Goal: Transaction & Acquisition: Download file/media

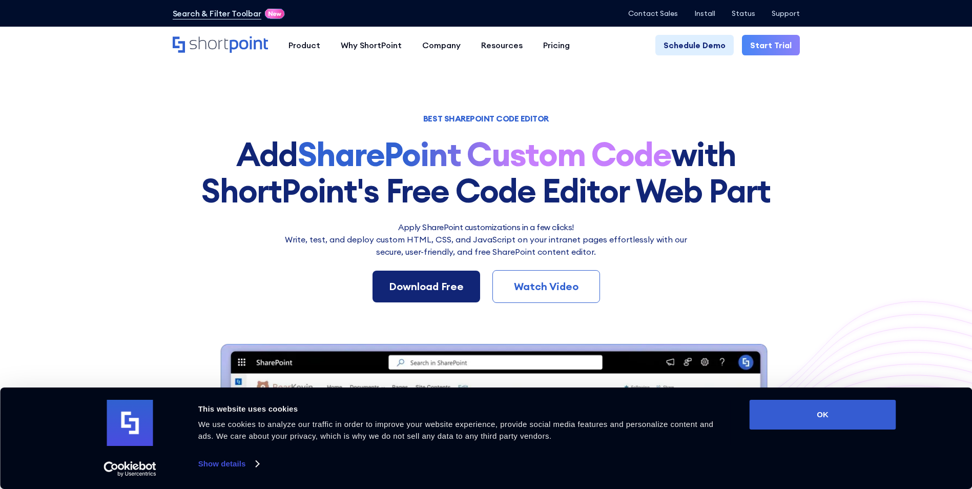
click at [439, 285] on div "Download Free" at bounding box center [426, 286] width 75 height 15
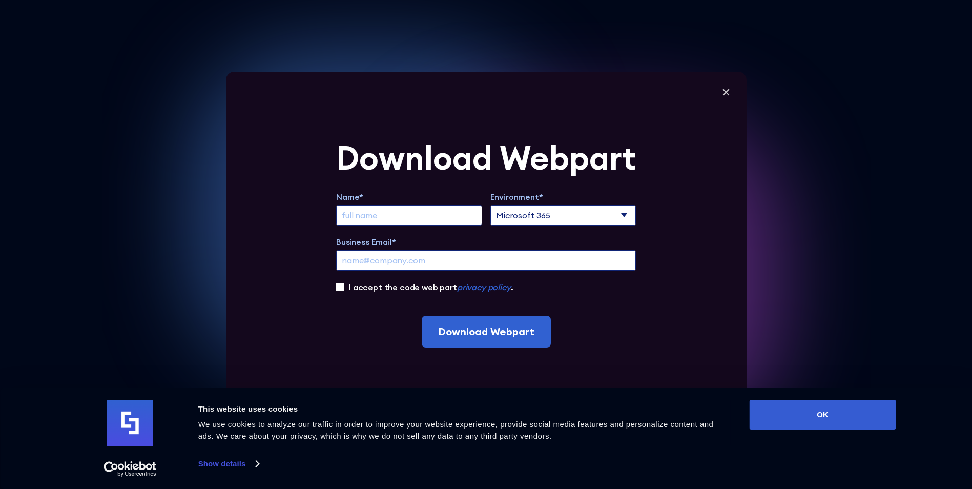
click at [419, 224] on input "Extend Trial" at bounding box center [409, 215] width 146 height 20
type input "aaaa"
click at [486, 223] on select "Microsoft 365 SharePoint Online SharePoint 2019 (On-Premise)" at bounding box center [563, 215] width 146 height 20
select select "SharePoint Online"
click at [486, 205] on select "Microsoft 365 SharePoint Online SharePoint 2019 (On-Premise)" at bounding box center [563, 215] width 146 height 20
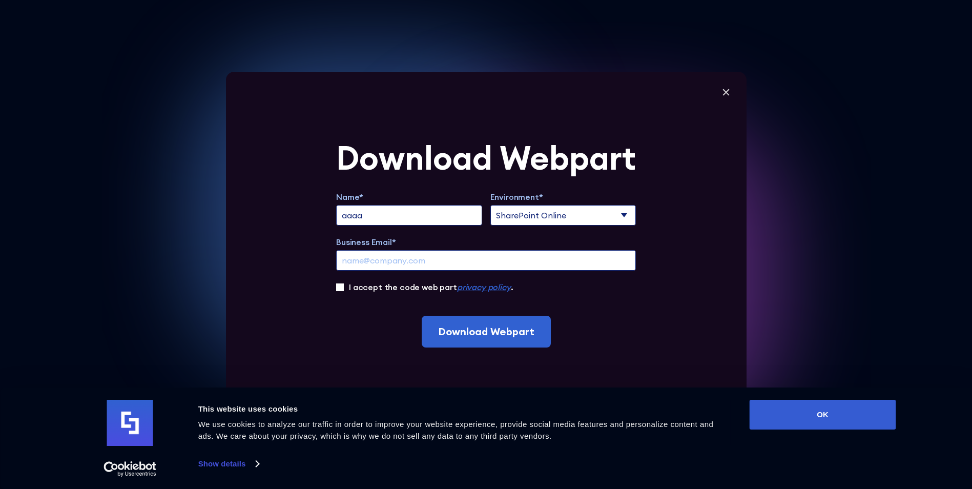
click at [479, 257] on input "Business Email*" at bounding box center [486, 260] width 300 height 20
click at [413, 257] on input "[EMAIL_ADDRESS][DOMAIN_NAME]" at bounding box center [486, 260] width 300 height 20
type input "[EMAIL_ADDRESS][DOMAIN_NAME]"
click at [392, 283] on label "I accept the code web part privacy policy ." at bounding box center [431, 287] width 164 height 12
click at [344, 283] on input "I accept the code web part privacy policy ." at bounding box center [340, 287] width 8 height 8
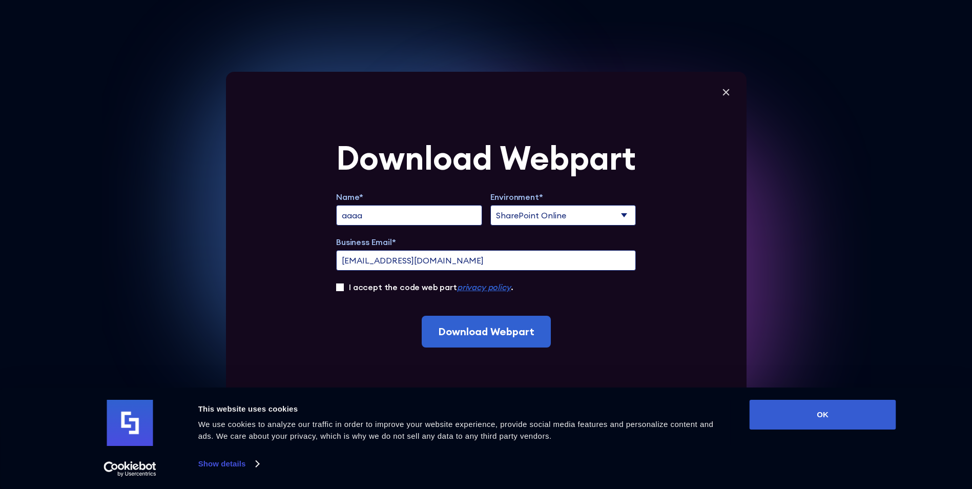
checkbox input "true"
click at [470, 323] on input "Download Webpart" at bounding box center [486, 332] width 129 height 32
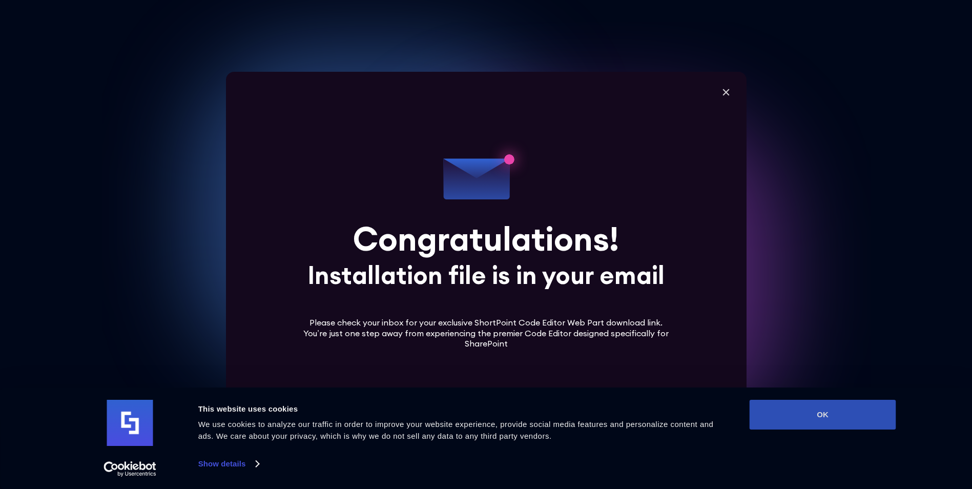
click at [486, 324] on button "OK" at bounding box center [823, 415] width 147 height 30
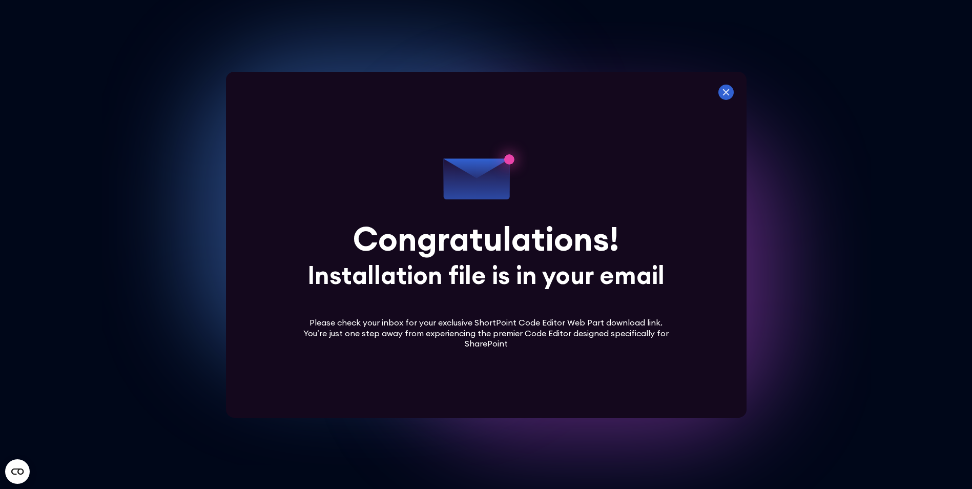
click at [486, 92] on icon at bounding box center [725, 92] width 15 height 15
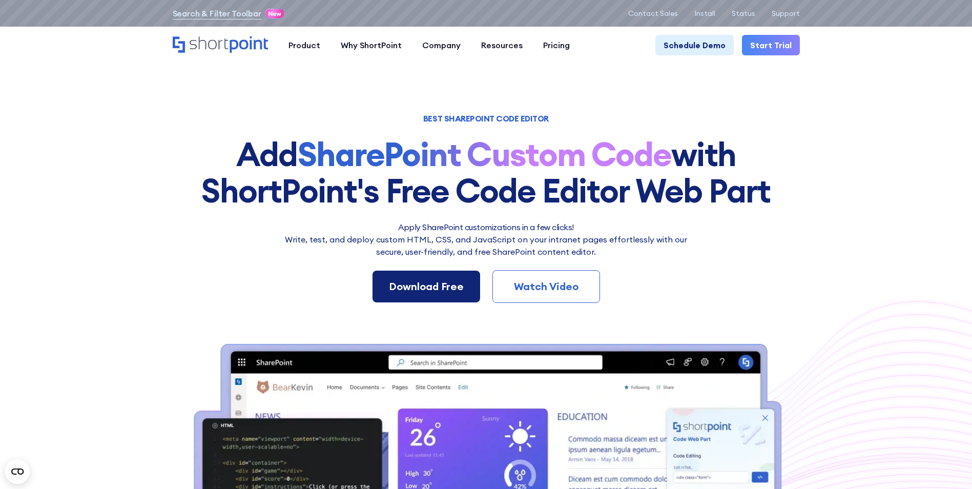
click at [442, 289] on div "Download Free" at bounding box center [426, 286] width 75 height 15
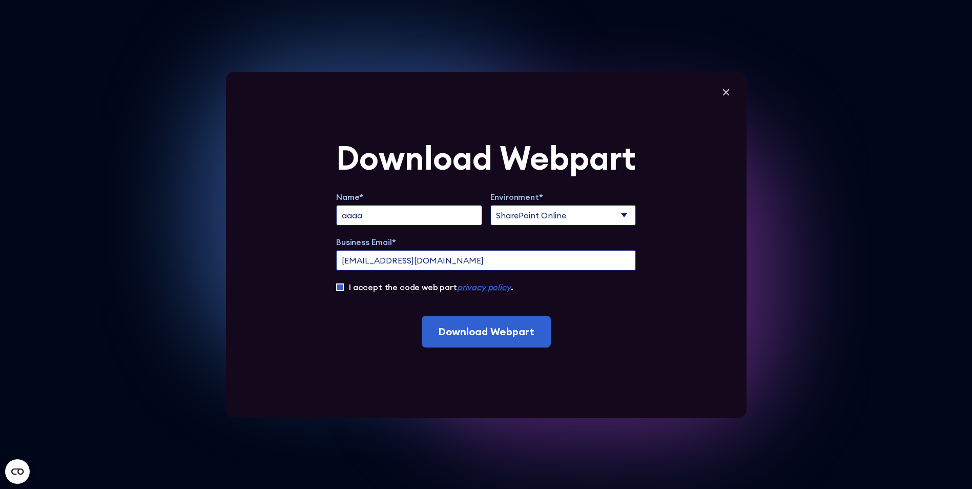
click at [447, 220] on input "aaaa" at bounding box center [409, 215] width 146 height 20
type input "[PERSON_NAME]"
click at [417, 265] on input "[EMAIL_ADDRESS][DOMAIN_NAME]" at bounding box center [486, 260] width 300 height 20
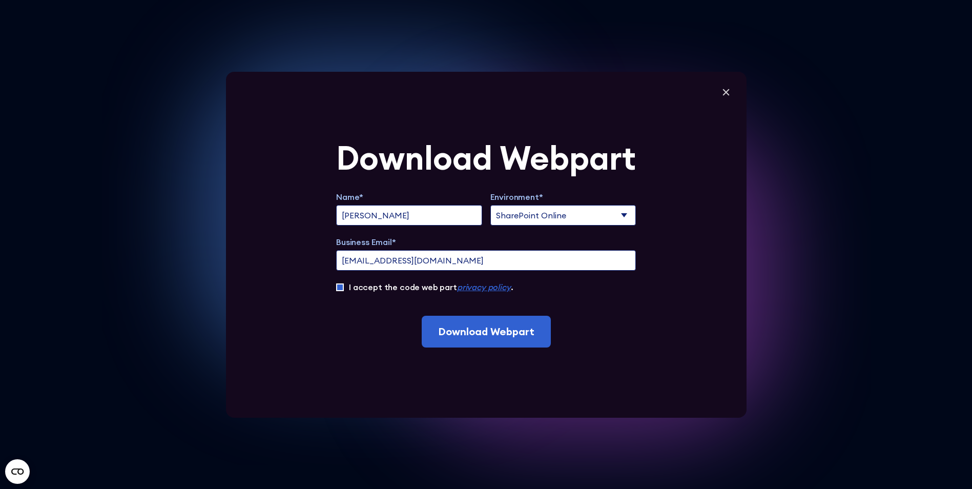
click at [417, 265] on input "[EMAIL_ADDRESS][DOMAIN_NAME]" at bounding box center [486, 260] width 300 height 20
click at [366, 259] on input "Business Email*" at bounding box center [486, 260] width 300 height 20
paste input "[EMAIL_ADDRESS][DOMAIN_NAME]"
click at [486, 324] on input "Download Webpart" at bounding box center [486, 332] width 129 height 32
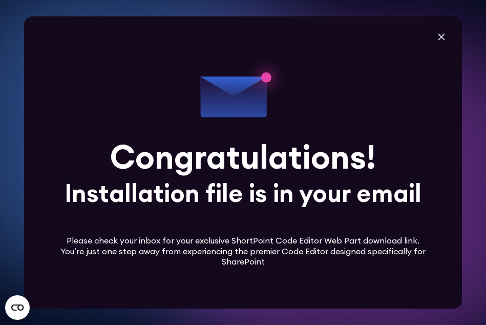
drag, startPoint x: 460, startPoint y: 172, endPoint x: 439, endPoint y: 179, distance: 22.5
click at [460, 172] on div "Download Webpart Name* [PERSON_NAME] Environment* Microsoft 365 SharePoint Onli…" at bounding box center [243, 162] width 438 height 293
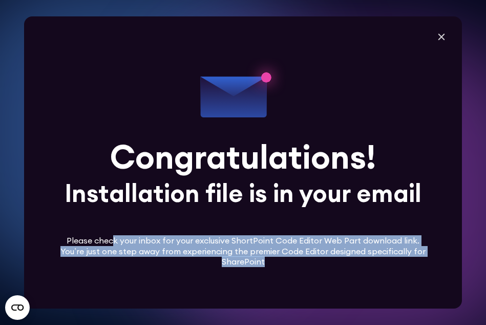
drag, startPoint x: 111, startPoint y: 241, endPoint x: 319, endPoint y: 257, distance: 208.6
click at [319, 257] on div "Congratulations! Installation file is in your email Please check your inbox for…" at bounding box center [243, 162] width 372 height 209
click at [319, 257] on icon at bounding box center [243, 162] width 262 height 262
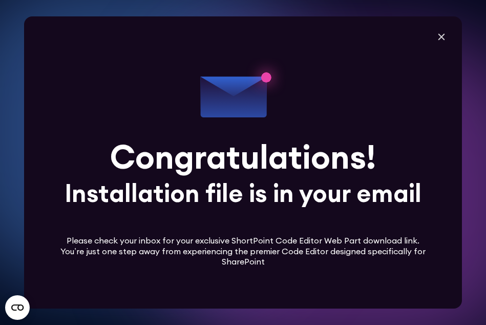
scroll to position [0, 0]
click at [402, 108] on div "Congratulations! Installation file is in your email Please check your inbox for…" at bounding box center [243, 162] width 372 height 209
click at [379, 83] on div "Congratulations! Installation file is in your email Please check your inbox for…" at bounding box center [243, 162] width 372 height 209
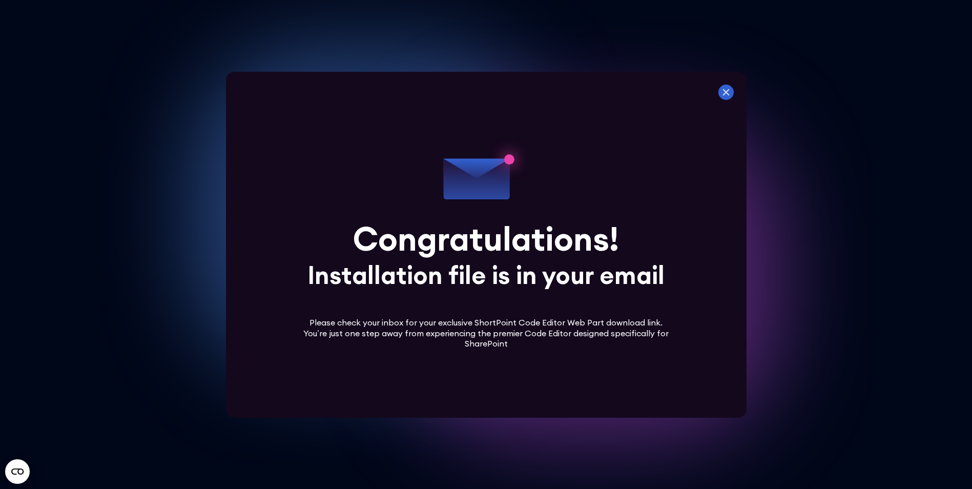
click at [486, 94] on icon at bounding box center [725, 92] width 15 height 15
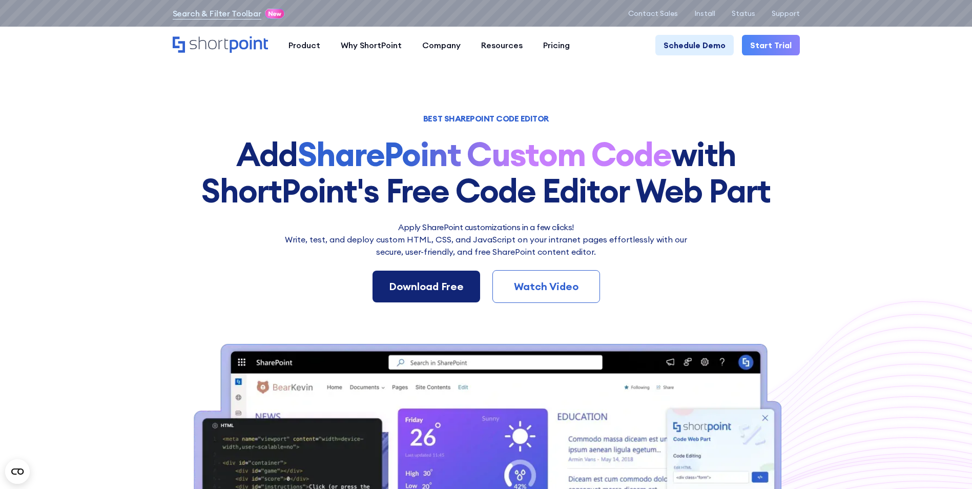
click at [435, 278] on link "Download Free" at bounding box center [426, 287] width 108 height 32
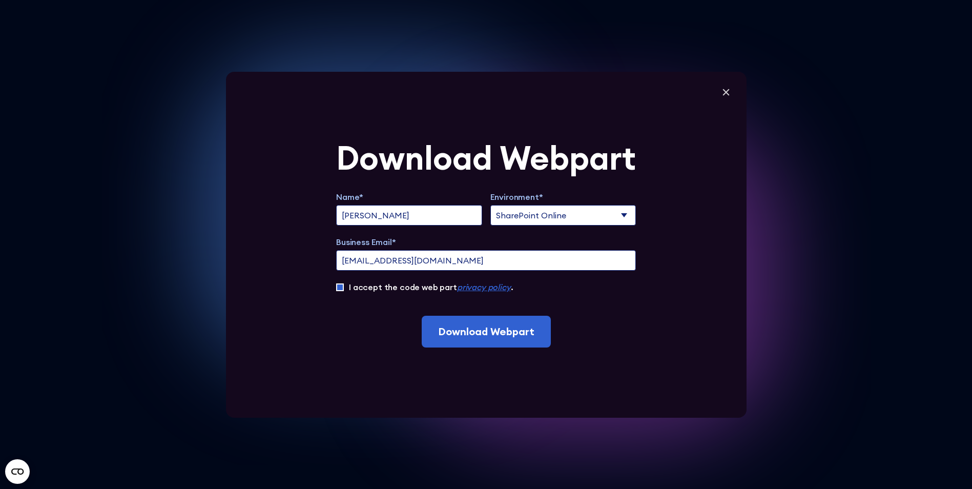
click at [481, 264] on input "[EMAIL_ADDRESS][DOMAIN_NAME]" at bounding box center [486, 260] width 300 height 20
click at [479, 264] on input "[EMAIL_ADDRESS][DOMAIN_NAME]" at bounding box center [486, 260] width 300 height 20
click at [478, 263] on input "[EMAIL_ADDRESS][DOMAIN_NAME]" at bounding box center [486, 260] width 300 height 20
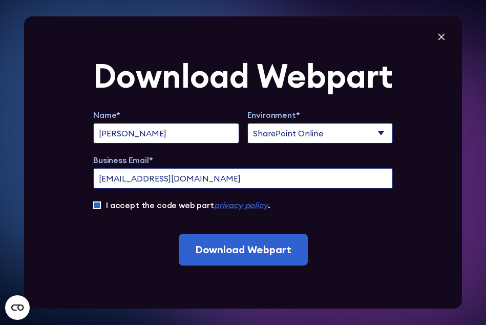
type input "[EMAIL_ADDRESS][DOMAIN_NAME]"
click at [362, 221] on form "Download Webpart Name* [PERSON_NAME] Environment* Microsoft 365 SharePoint Onli…" at bounding box center [243, 162] width 300 height 206
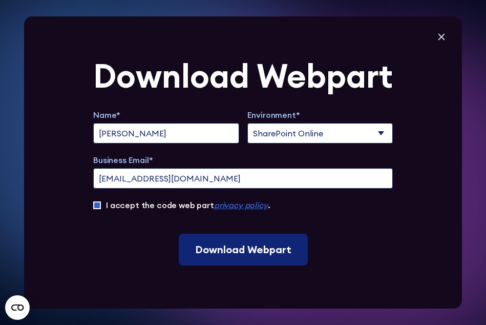
click at [234, 250] on input "Download Webpart" at bounding box center [243, 250] width 129 height 32
